Goal: Task Accomplishment & Management: Use online tool/utility

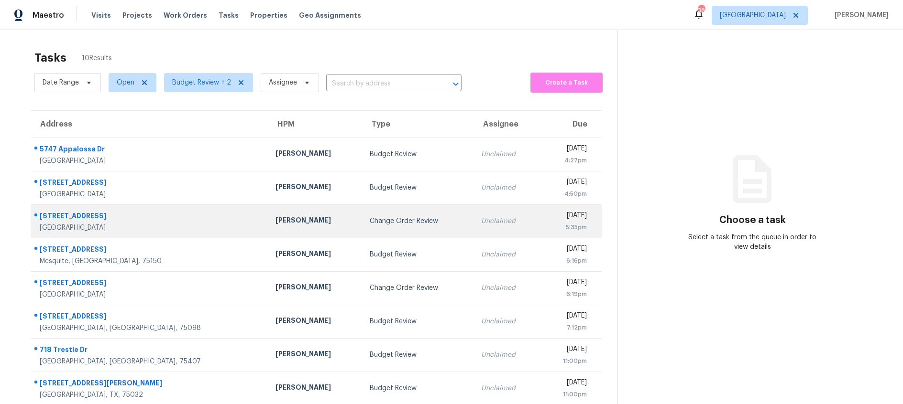
click at [370, 221] on div "Change Order Review" at bounding box center [418, 222] width 96 height 10
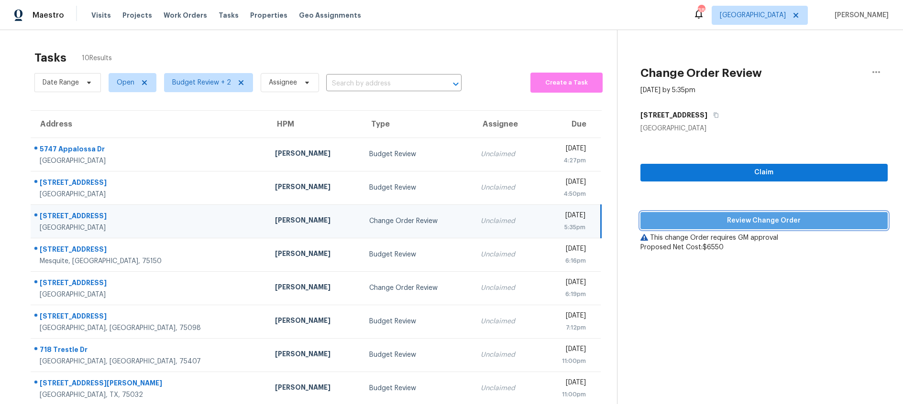
click at [715, 222] on span "Review Change Order" at bounding box center [764, 221] width 232 height 12
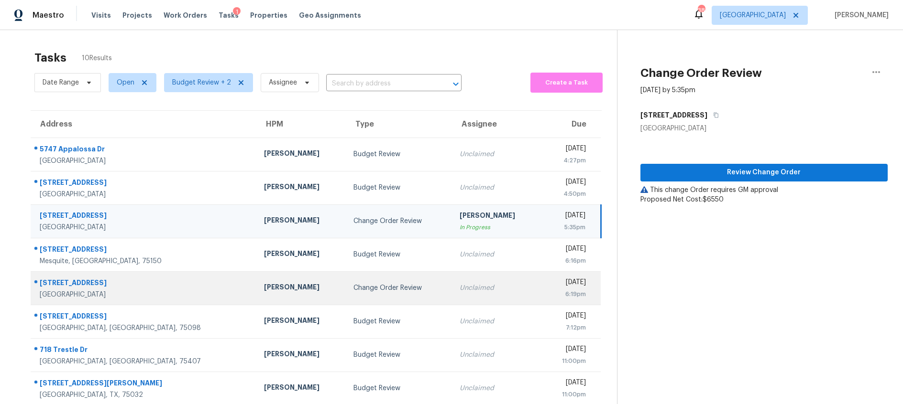
click at [359, 288] on div "Change Order Review" at bounding box center [398, 289] width 91 height 10
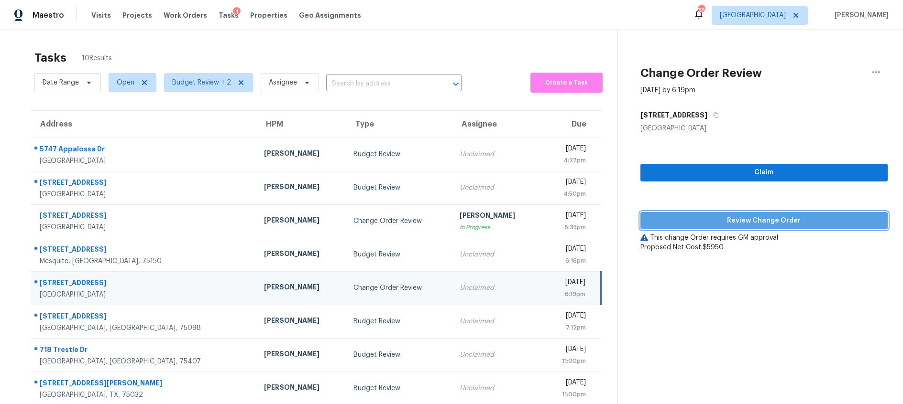
click at [726, 220] on span "Review Change Order" at bounding box center [764, 221] width 232 height 12
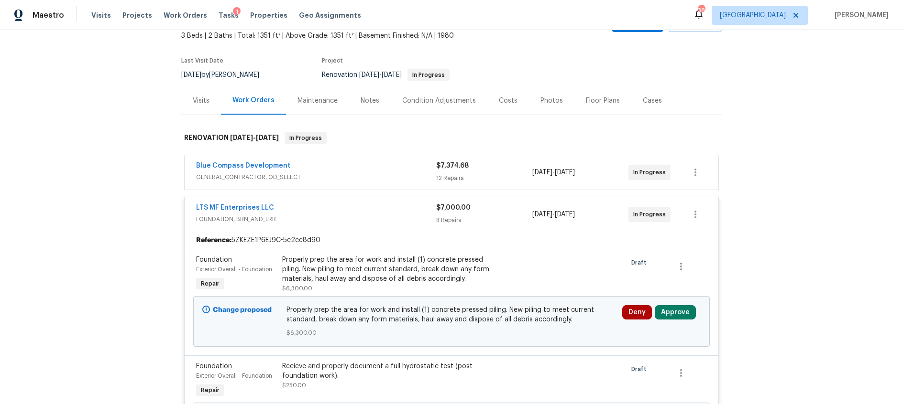
scroll to position [26, 0]
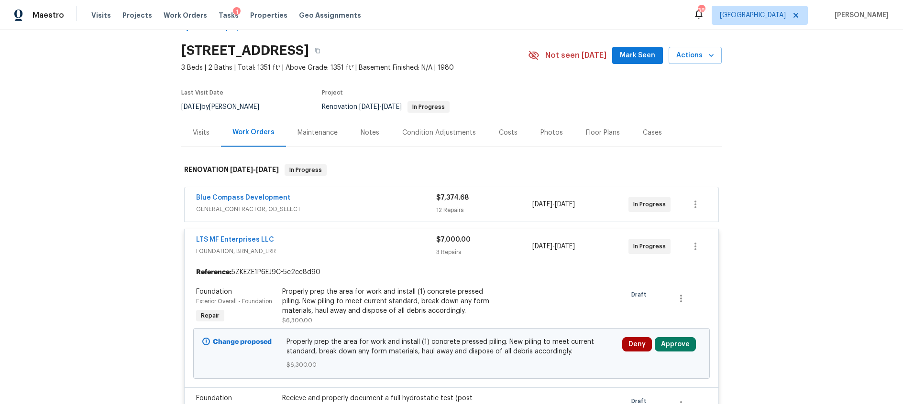
click at [202, 134] on div "Visits" at bounding box center [201, 133] width 17 height 10
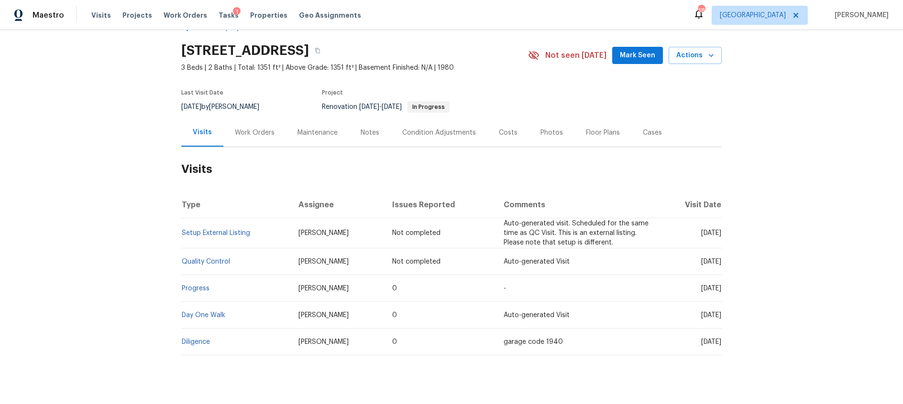
click at [256, 131] on div "Work Orders" at bounding box center [255, 133] width 40 height 10
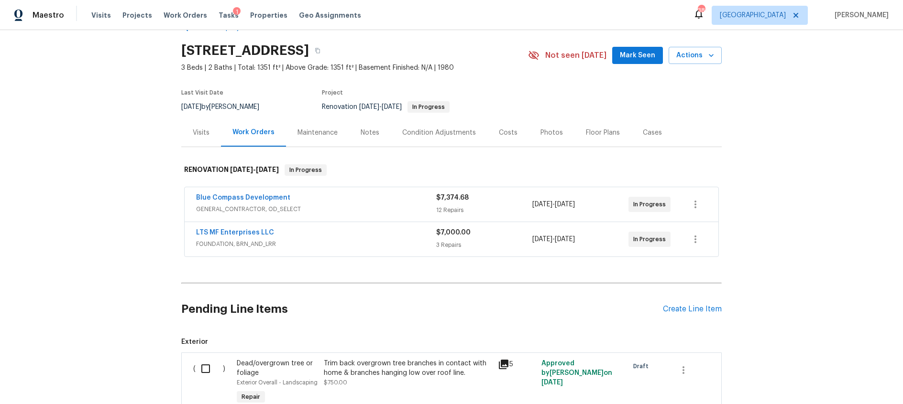
click at [377, 235] on div "LTS MF Enterprises LLC" at bounding box center [316, 233] width 240 height 11
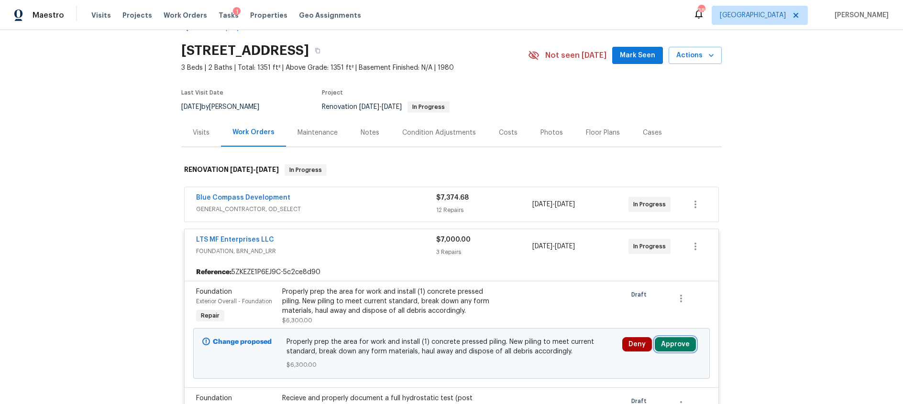
click at [675, 344] on button "Approve" at bounding box center [675, 345] width 41 height 14
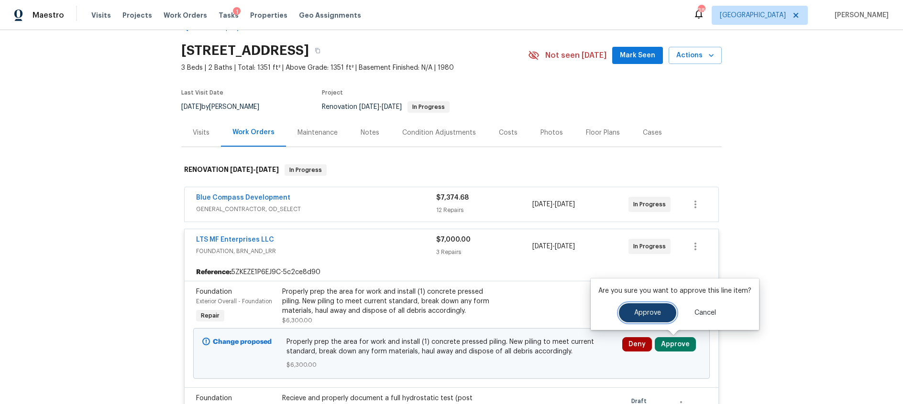
click at [649, 312] on span "Approve" at bounding box center [647, 313] width 27 height 7
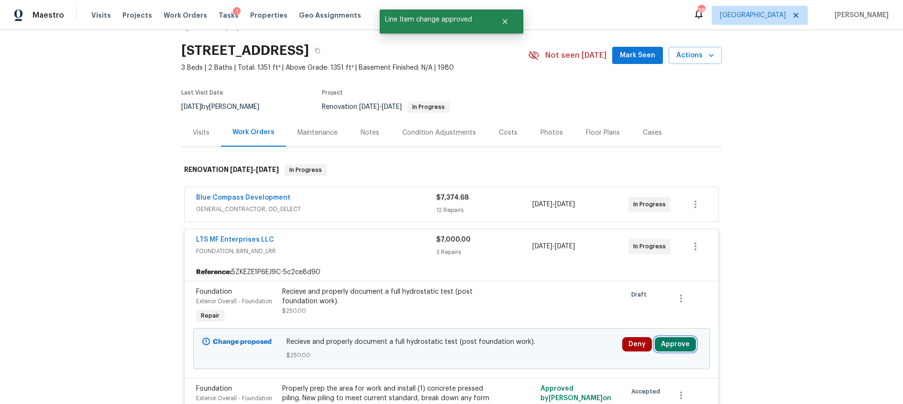
click at [677, 346] on button "Approve" at bounding box center [675, 345] width 41 height 14
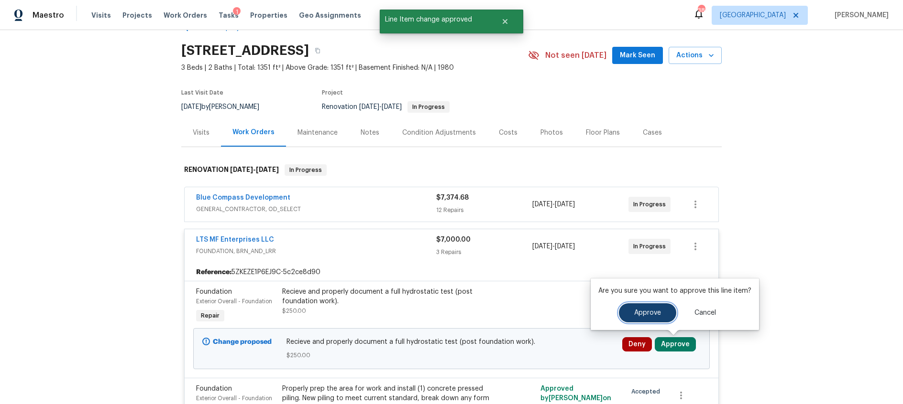
click at [646, 315] on span "Approve" at bounding box center [647, 313] width 27 height 7
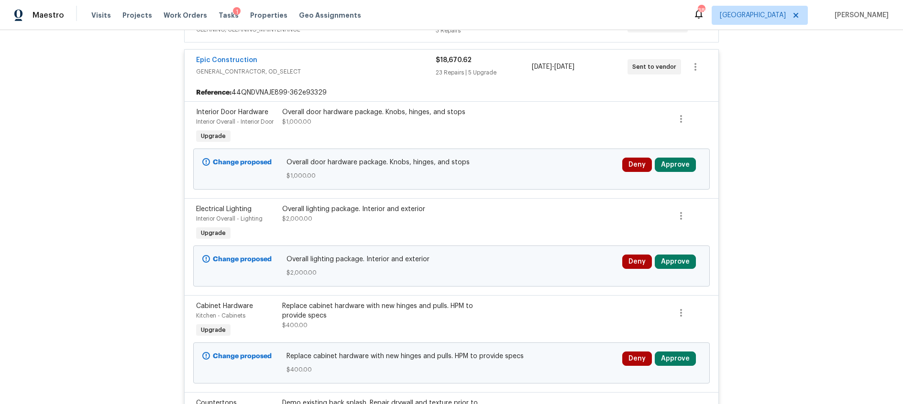
scroll to position [251, 0]
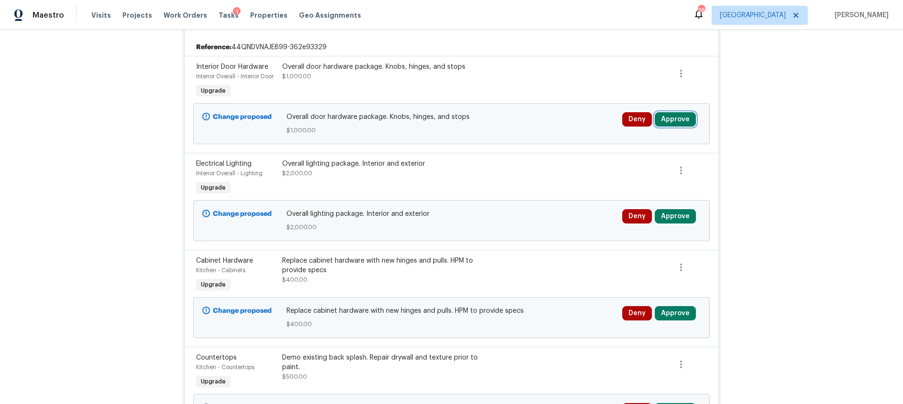
click at [677, 119] on button "Approve" at bounding box center [675, 119] width 41 height 14
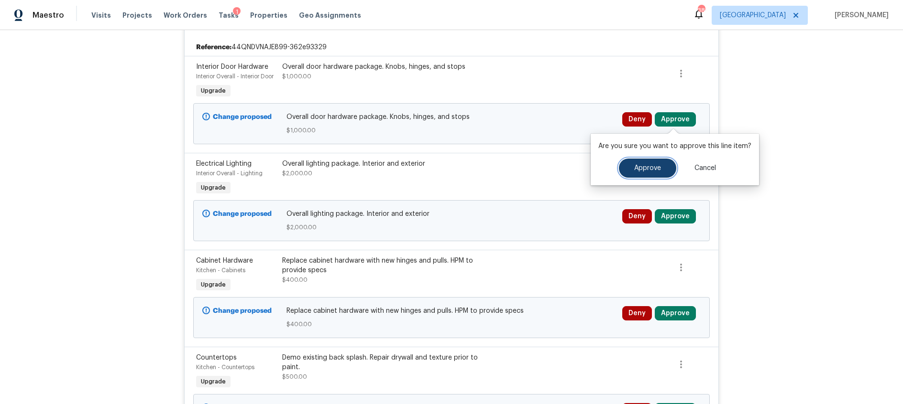
click at [653, 168] on span "Approve" at bounding box center [647, 168] width 27 height 7
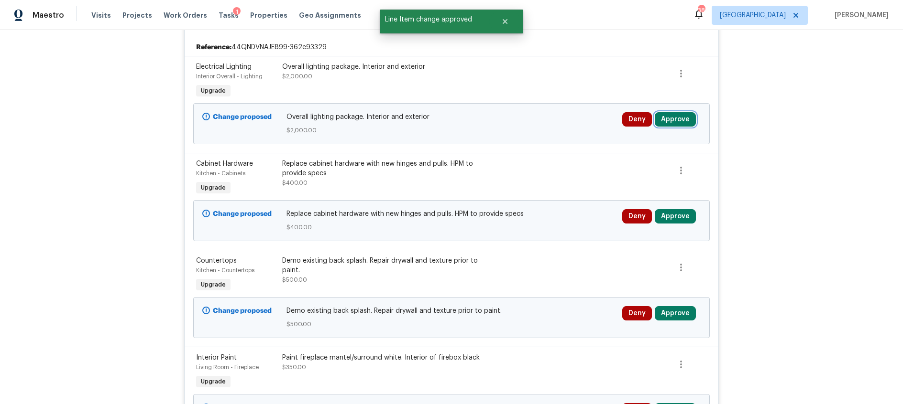
click at [671, 119] on button "Approve" at bounding box center [675, 119] width 41 height 14
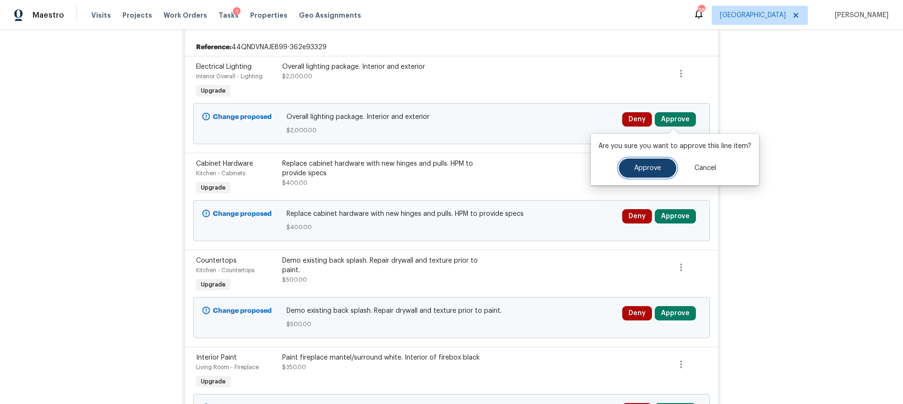
click at [655, 171] on span "Approve" at bounding box center [647, 168] width 27 height 7
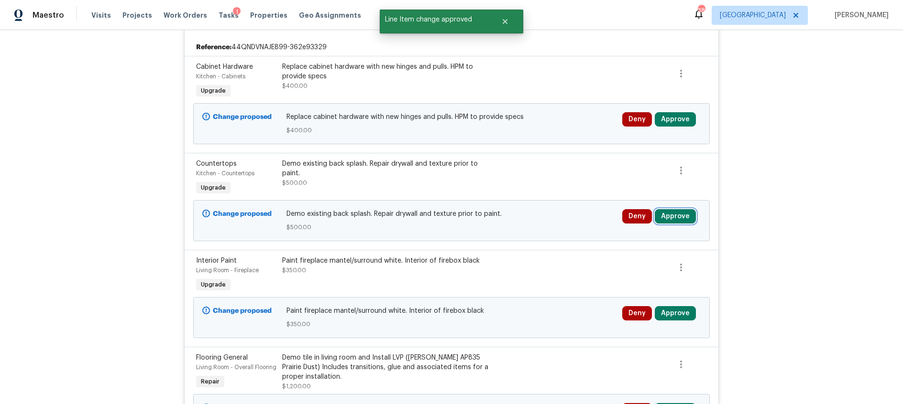
click at [677, 220] on button "Approve" at bounding box center [675, 216] width 41 height 14
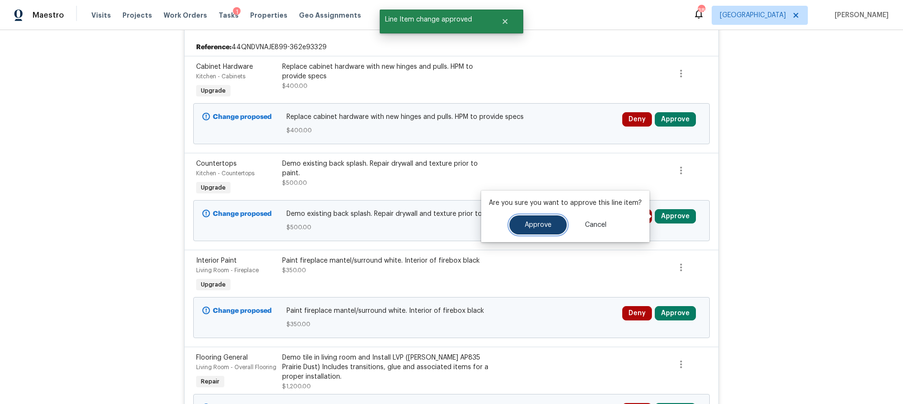
click at [529, 226] on span "Approve" at bounding box center [537, 225] width 27 height 7
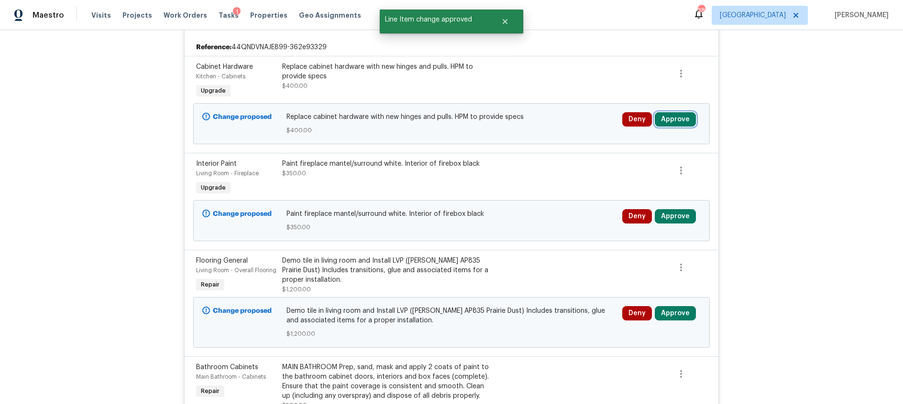
click at [665, 120] on button "Approve" at bounding box center [675, 119] width 41 height 14
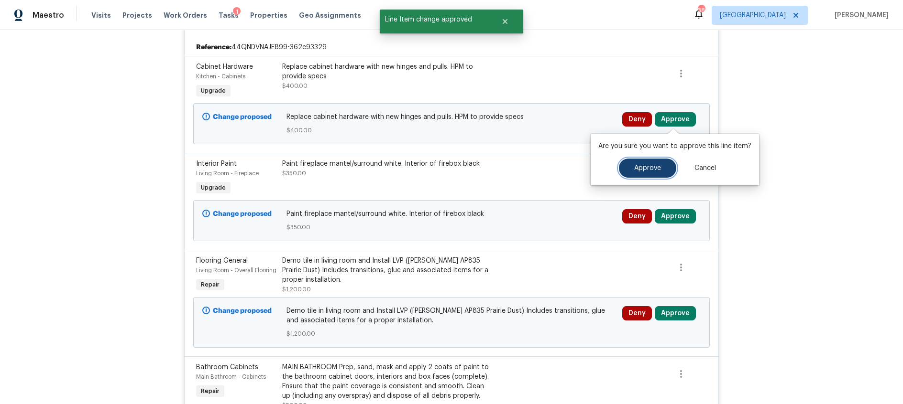
click at [636, 166] on span "Approve" at bounding box center [647, 168] width 27 height 7
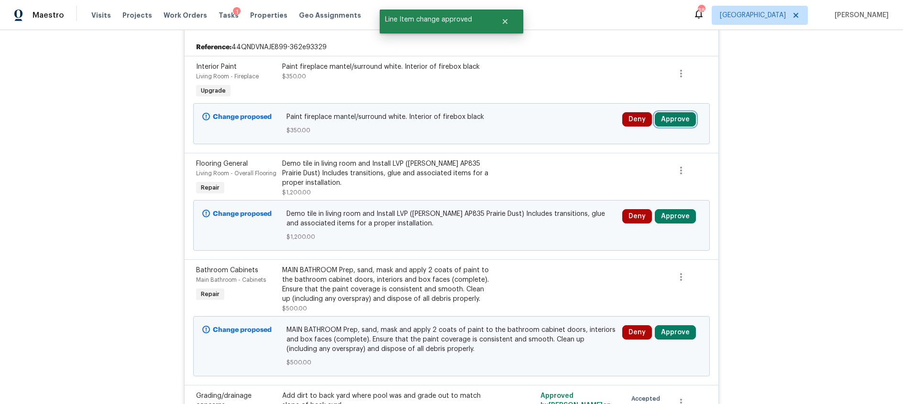
click at [679, 117] on button "Approve" at bounding box center [675, 119] width 41 height 14
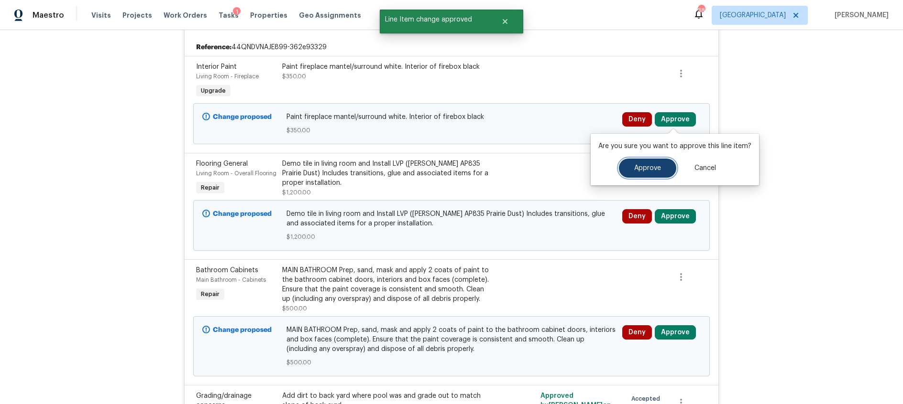
click at [643, 165] on span "Approve" at bounding box center [647, 168] width 27 height 7
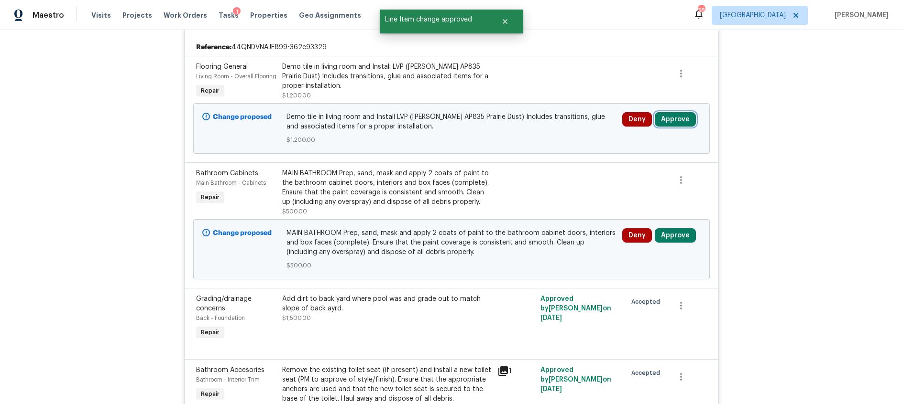
click at [676, 127] on button "Approve" at bounding box center [675, 119] width 41 height 14
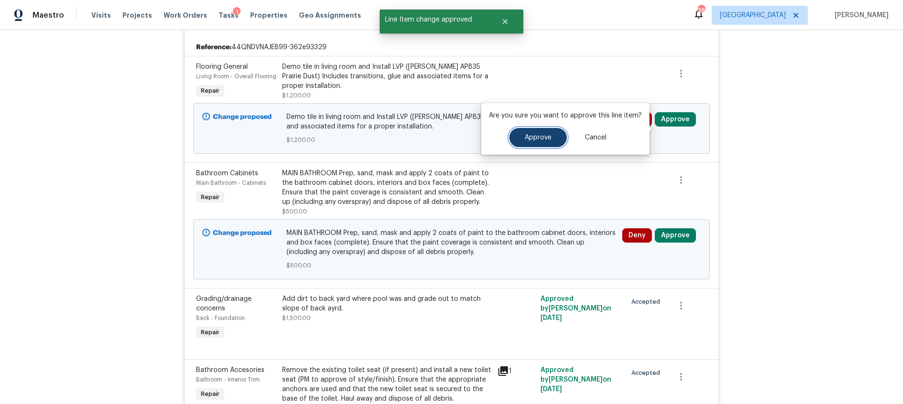
click at [547, 136] on span "Approve" at bounding box center [537, 137] width 27 height 7
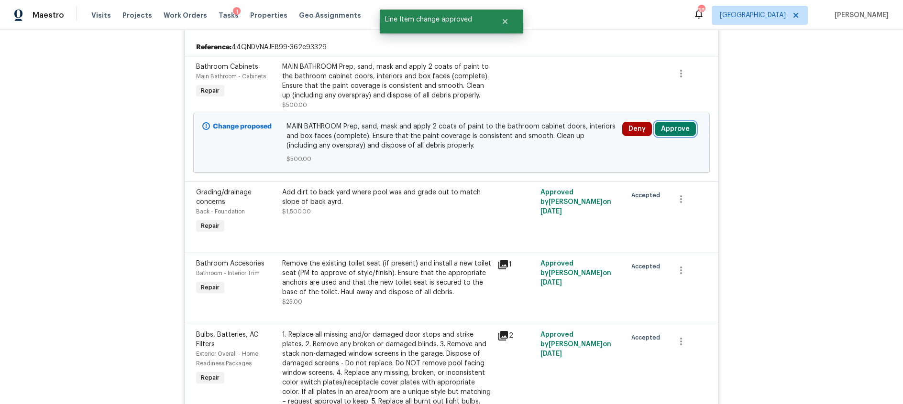
click at [671, 129] on button "Approve" at bounding box center [675, 129] width 41 height 14
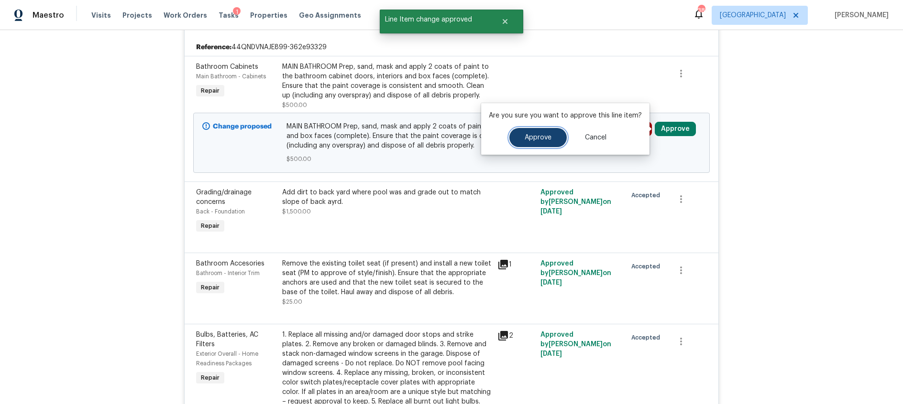
click at [550, 135] on button "Approve" at bounding box center [537, 137] width 57 height 19
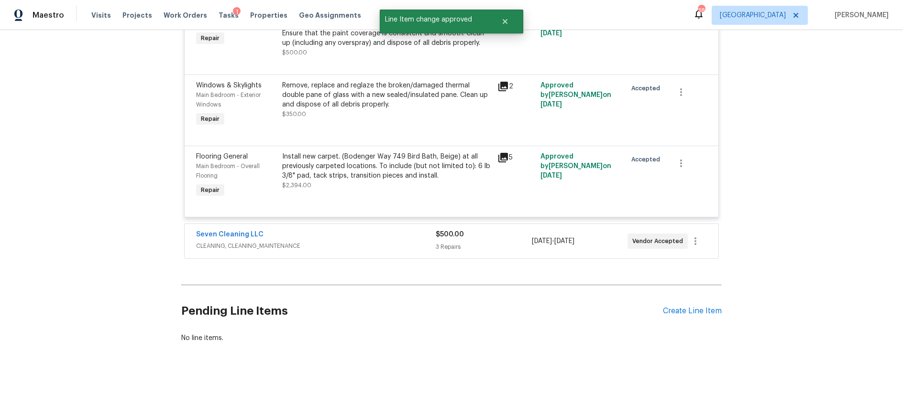
scroll to position [2200, 0]
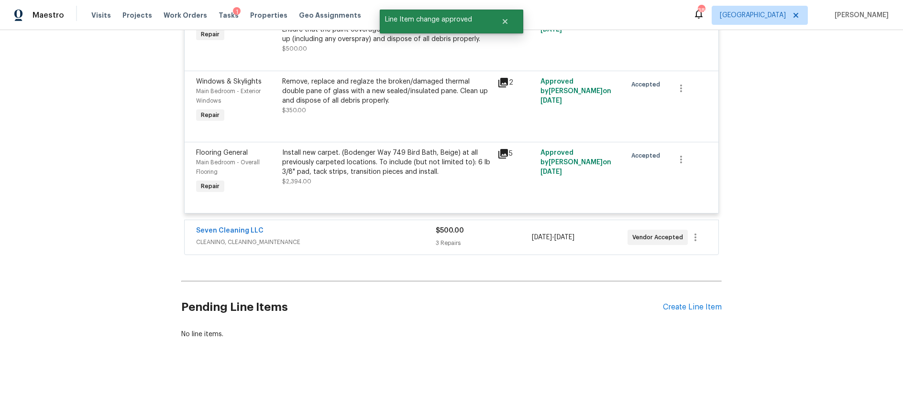
click at [356, 240] on span "CLEANING, CLEANING_MAINTENANCE" at bounding box center [316, 243] width 240 height 10
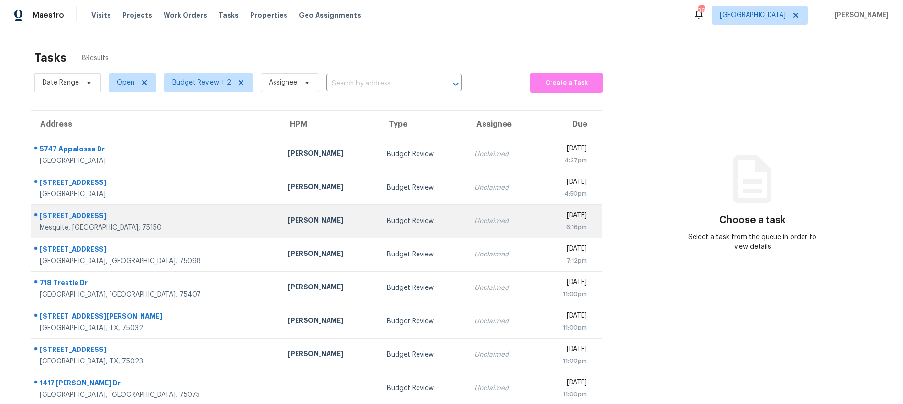
scroll to position [30, 0]
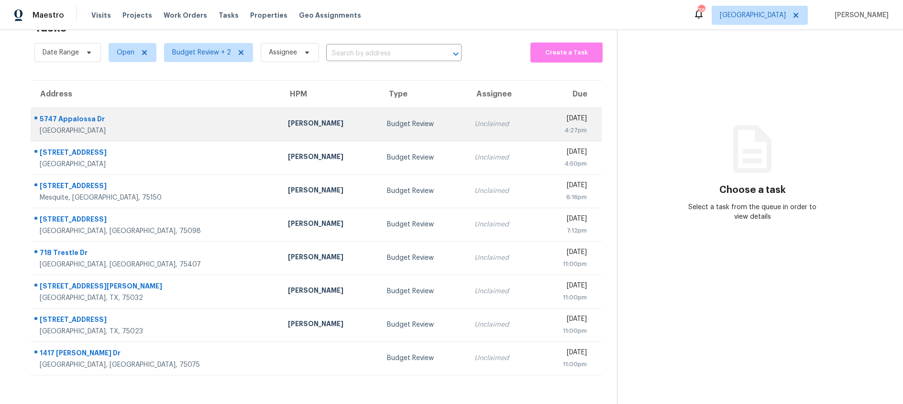
click at [379, 119] on td "Budget Review" at bounding box center [422, 124] width 87 height 33
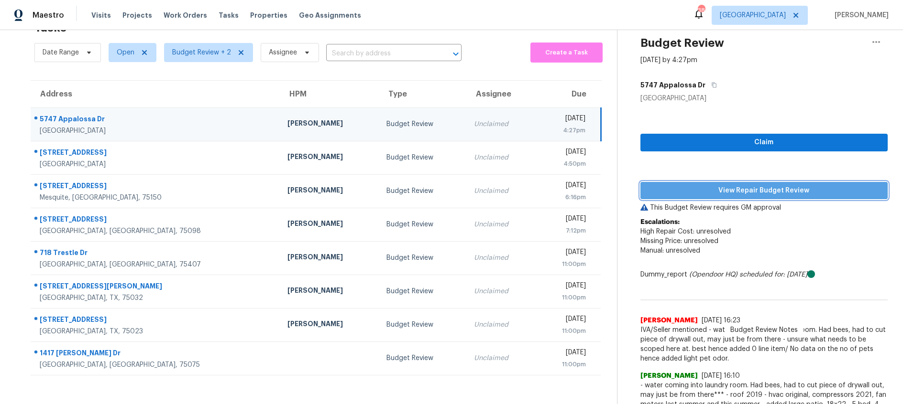
click at [720, 191] on span "View Repair Budget Review" at bounding box center [764, 191] width 232 height 12
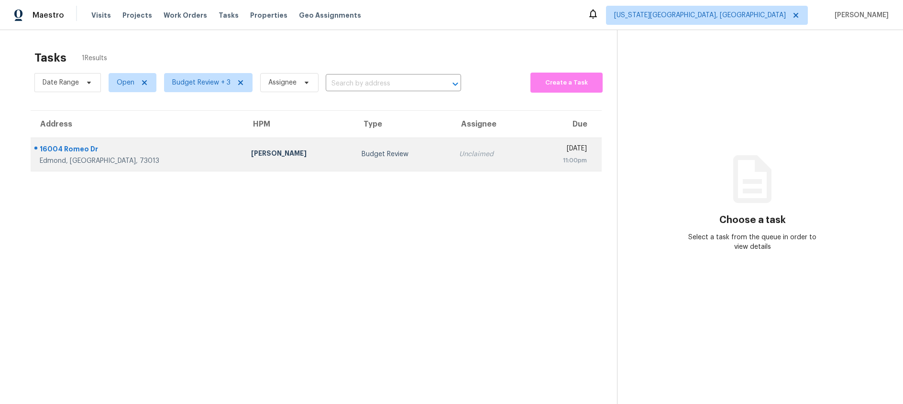
click at [361, 152] on div "Budget Review" at bounding box center [402, 155] width 82 height 10
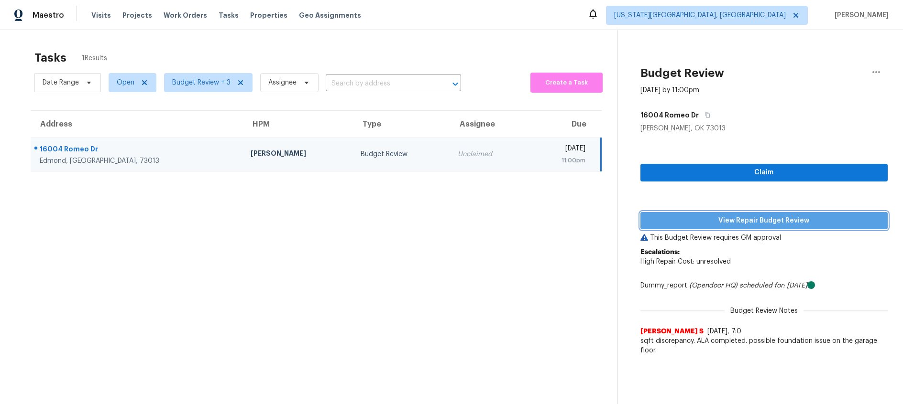
click at [742, 223] on span "View Repair Budget Review" at bounding box center [764, 221] width 232 height 12
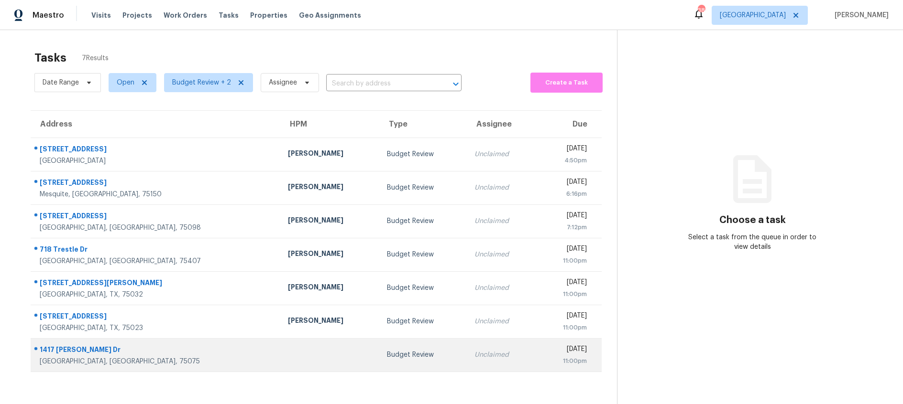
click at [387, 358] on div "Budget Review" at bounding box center [423, 355] width 72 height 10
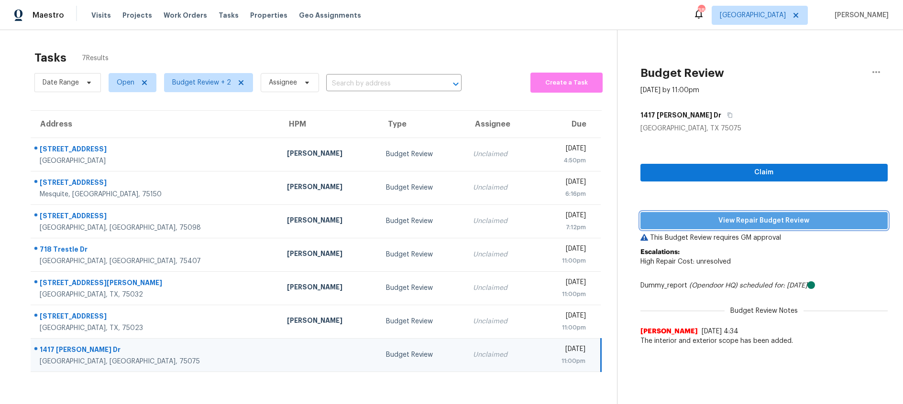
click at [772, 219] on span "View Repair Budget Review" at bounding box center [764, 221] width 232 height 12
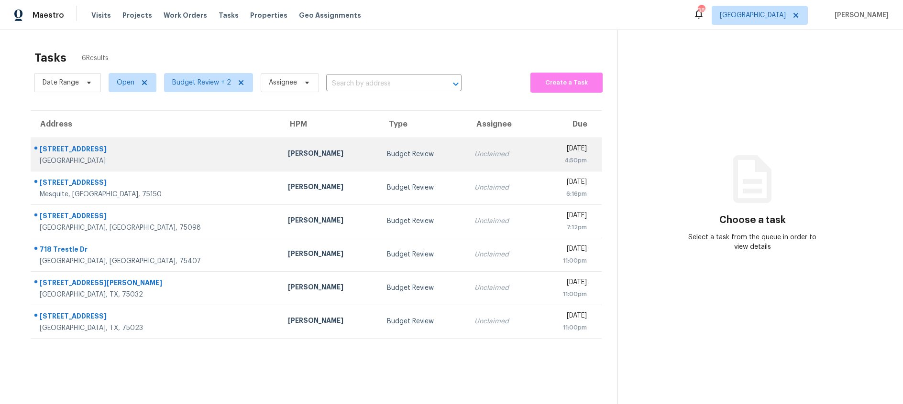
click at [288, 150] on div "[PERSON_NAME]" at bounding box center [330, 155] width 84 height 12
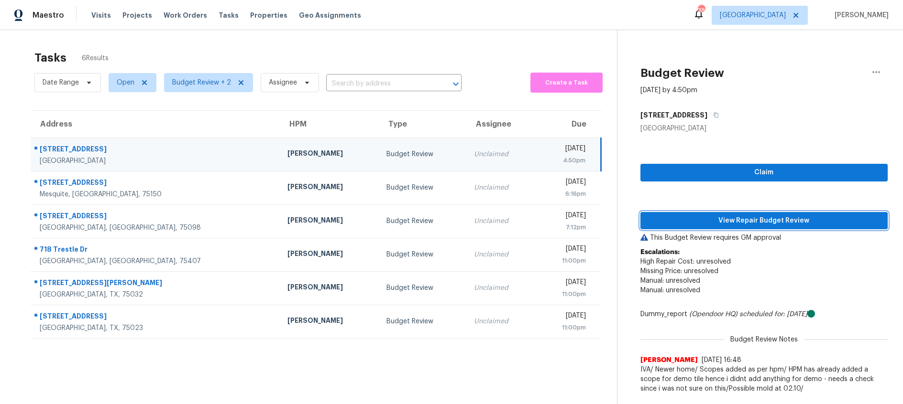
click at [674, 221] on span "View Repair Budget Review" at bounding box center [764, 221] width 232 height 12
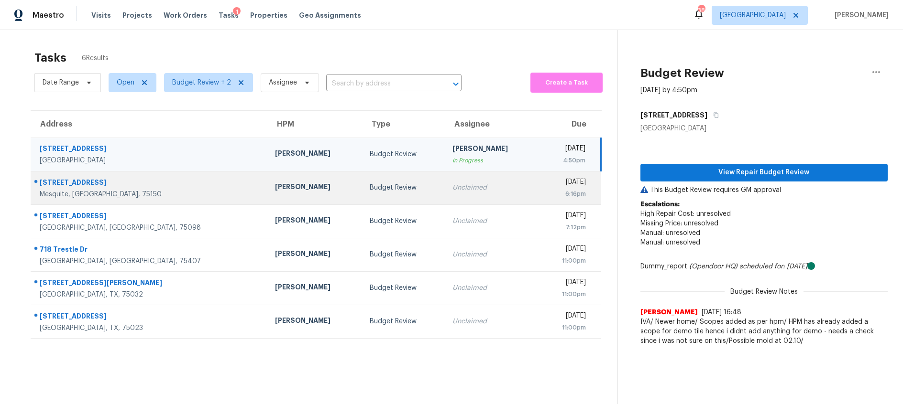
click at [452, 188] on div "Unclaimed" at bounding box center [491, 188] width 79 height 10
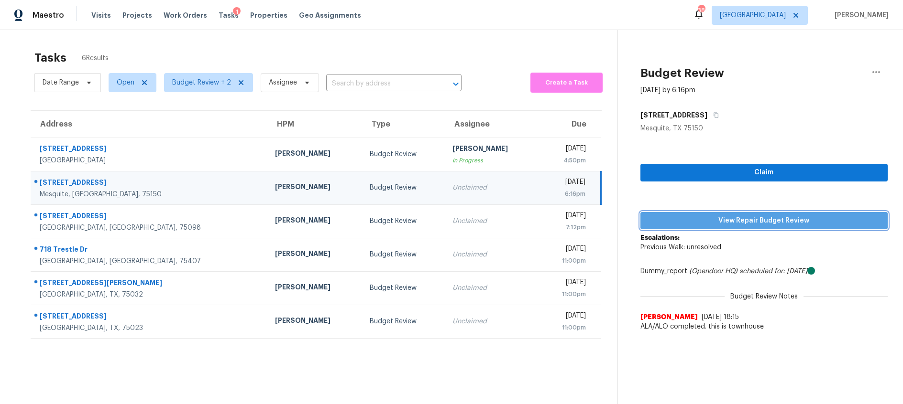
click at [710, 225] on span "View Repair Budget Review" at bounding box center [764, 221] width 232 height 12
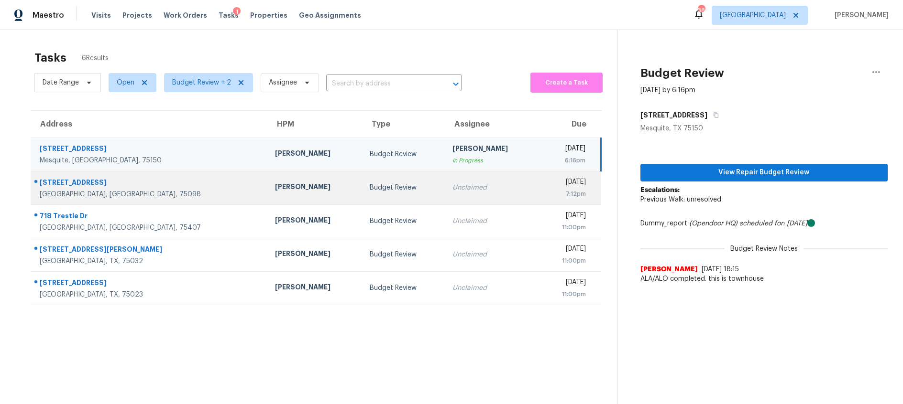
click at [291, 189] on td "Brad Limes" at bounding box center [314, 187] width 94 height 33
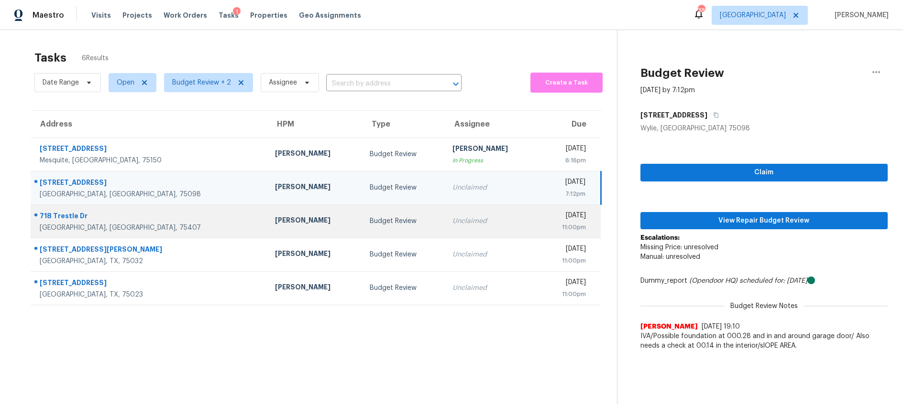
click at [275, 222] on div "Alicia Anices" at bounding box center [314, 222] width 79 height 12
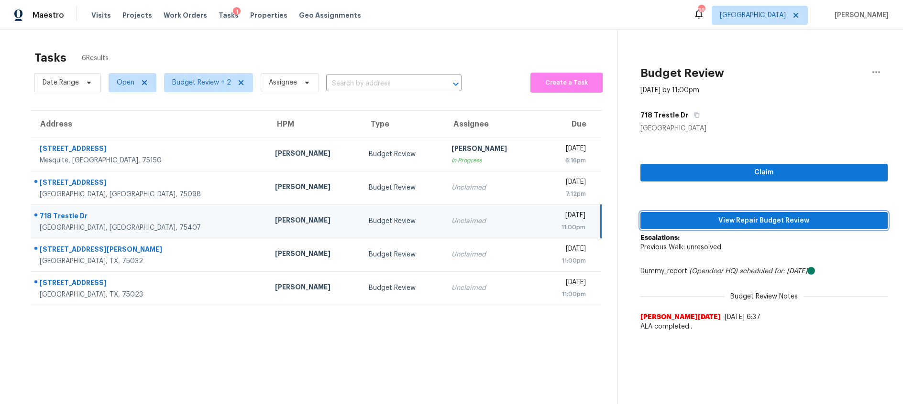
click at [698, 222] on span "View Repair Budget Review" at bounding box center [764, 221] width 232 height 12
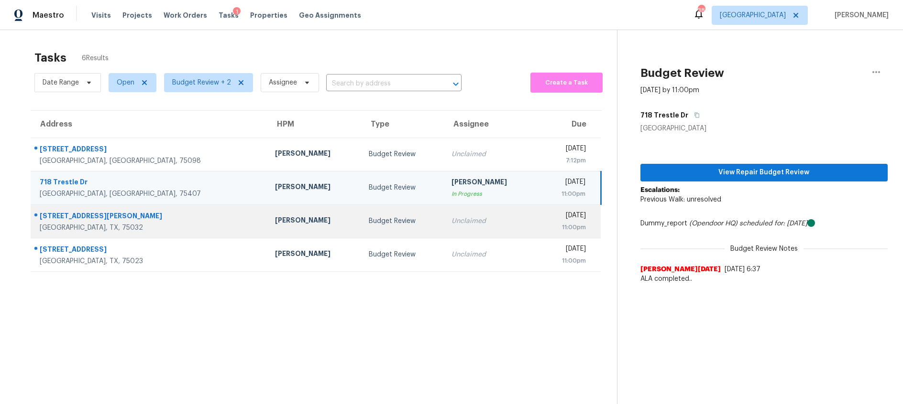
click at [451, 225] on div "Unclaimed" at bounding box center [490, 222] width 79 height 10
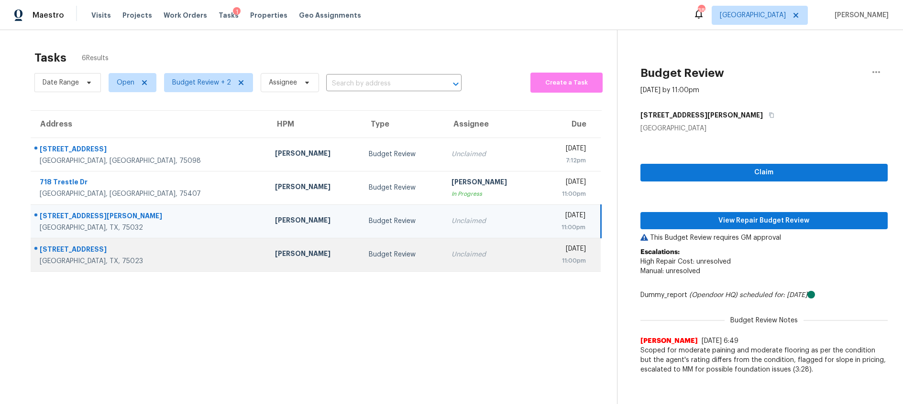
click at [275, 254] on div "RonDerrick Jackson" at bounding box center [314, 255] width 79 height 12
